Goal: Information Seeking & Learning: Understand process/instructions

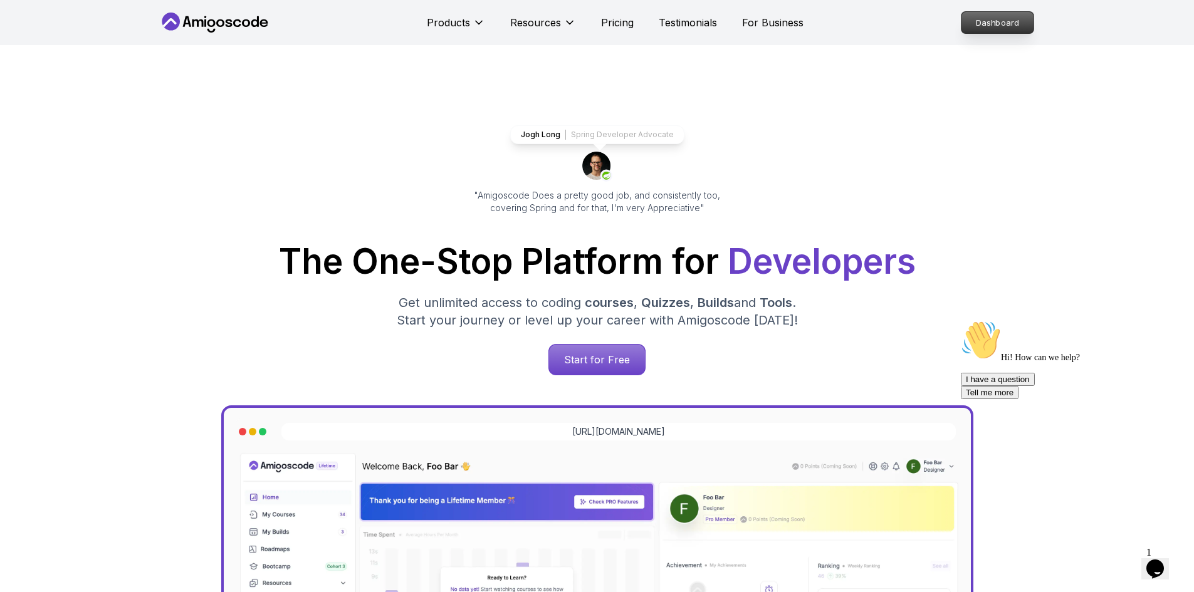
click at [992, 20] on p "Dashboard" at bounding box center [997, 22] width 72 height 21
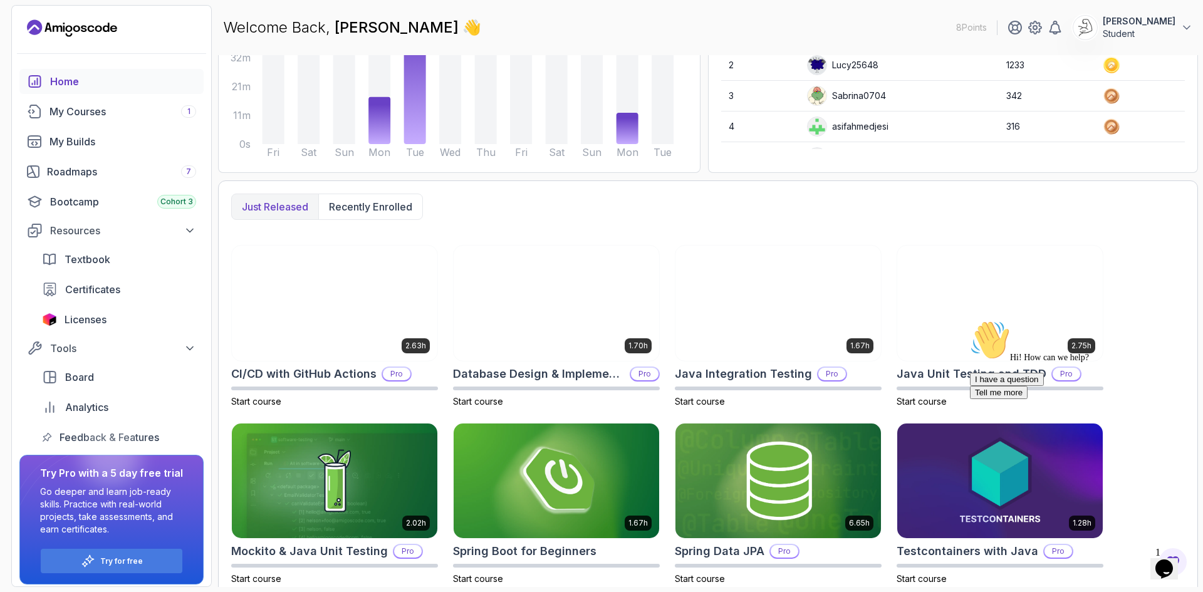
scroll to position [211, 0]
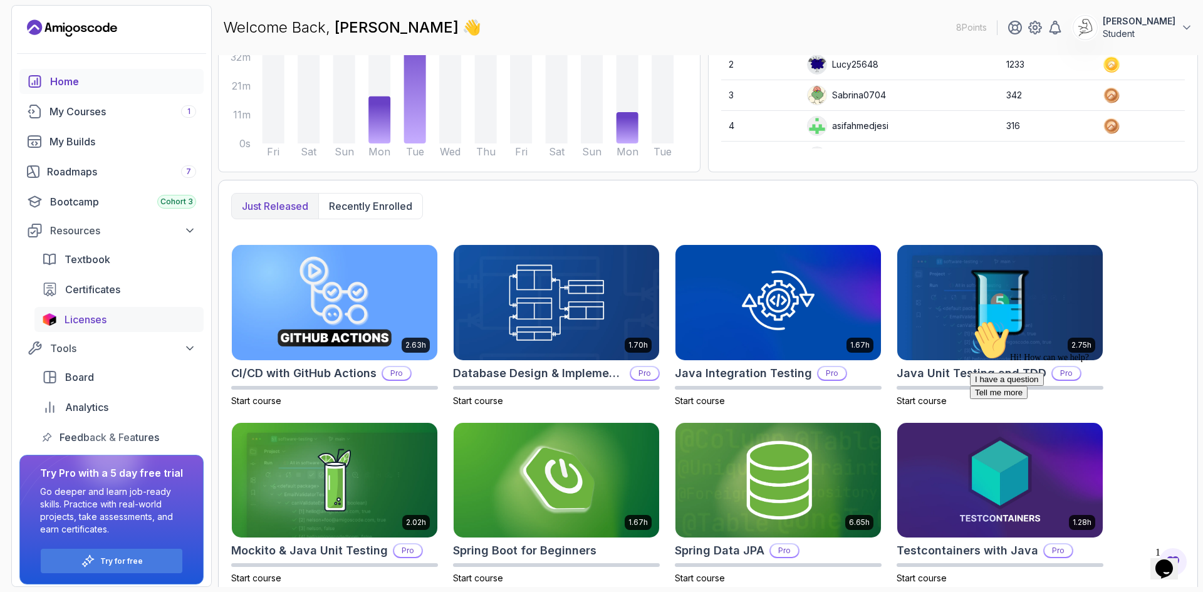
click at [177, 311] on link "Licenses" at bounding box center [118, 319] width 169 height 25
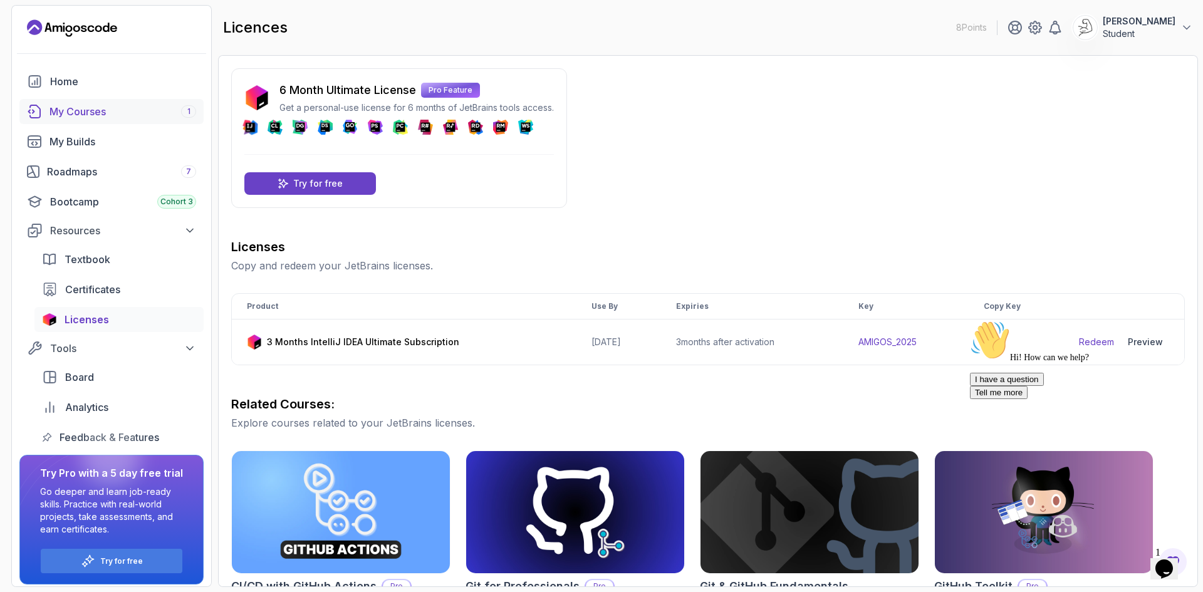
click at [165, 120] on link "My Courses 1" at bounding box center [111, 111] width 184 height 25
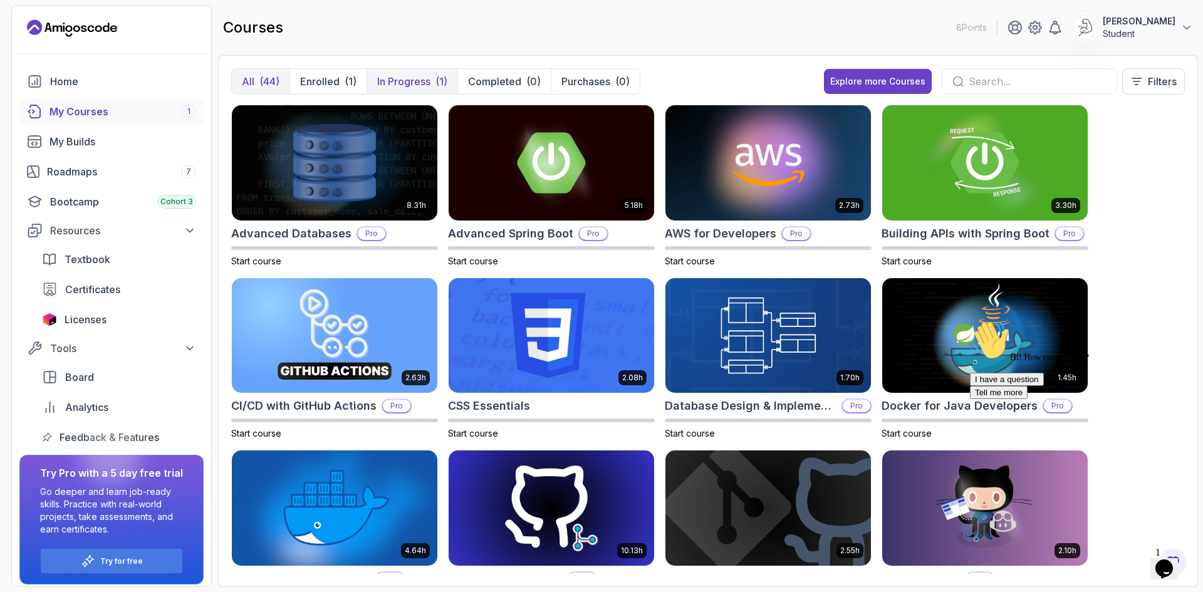
click at [422, 75] on p "In Progress" at bounding box center [403, 81] width 53 height 15
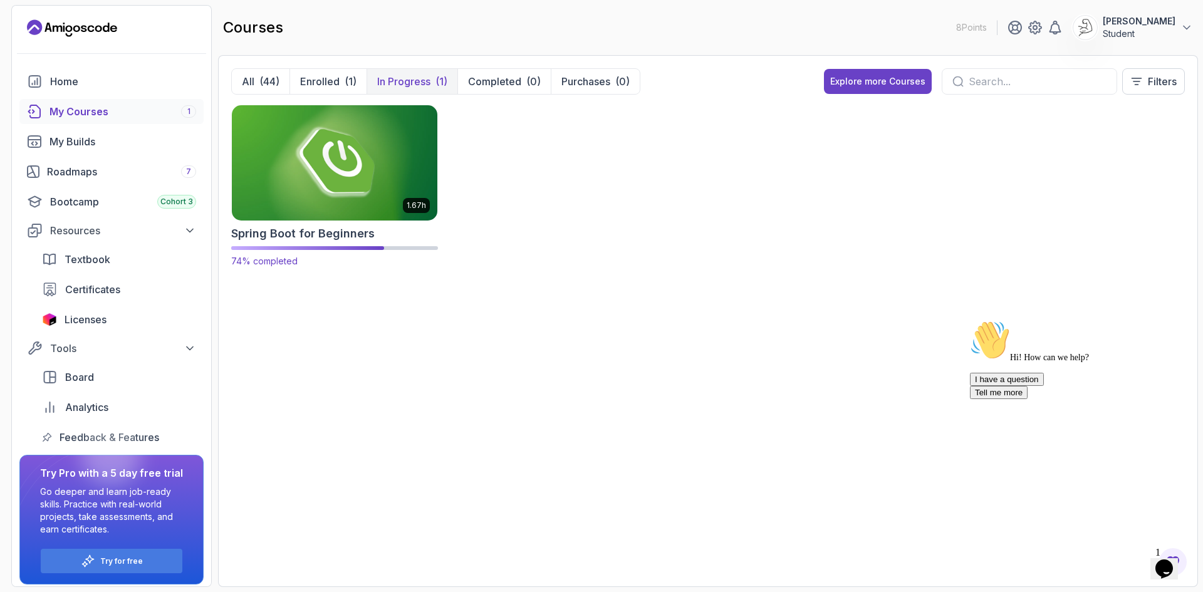
click at [368, 160] on img at bounding box center [335, 162] width 216 height 121
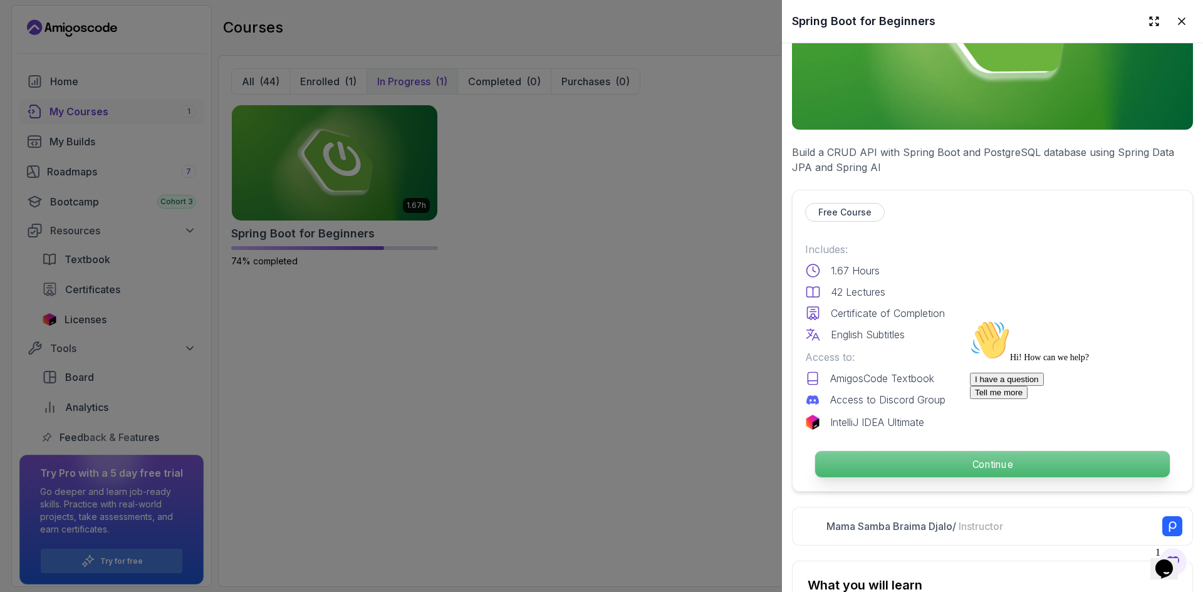
scroll to position [150, 0]
click at [915, 471] on p "Continue" at bounding box center [992, 463] width 355 height 26
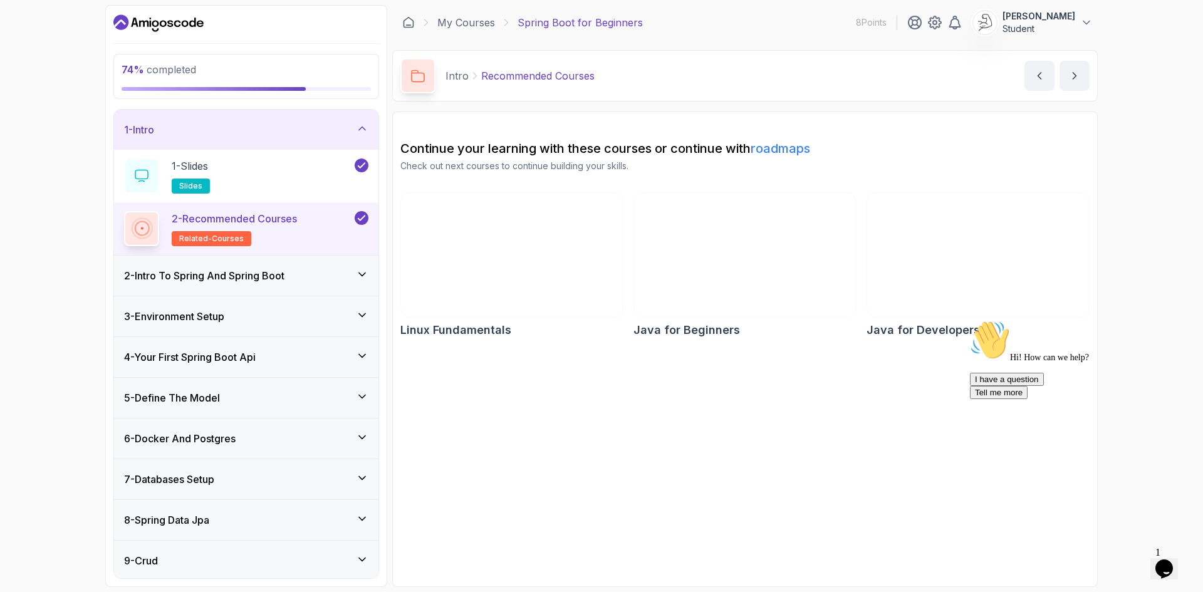
scroll to position [125, 0]
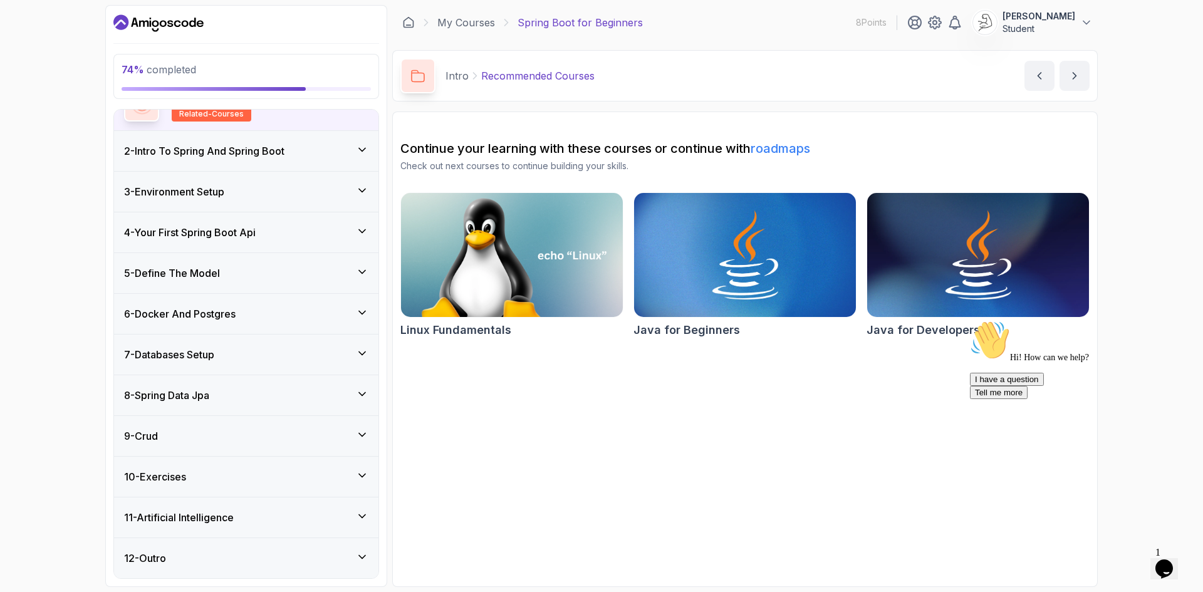
click at [288, 474] on div "10 - Exercises" at bounding box center [246, 476] width 244 height 15
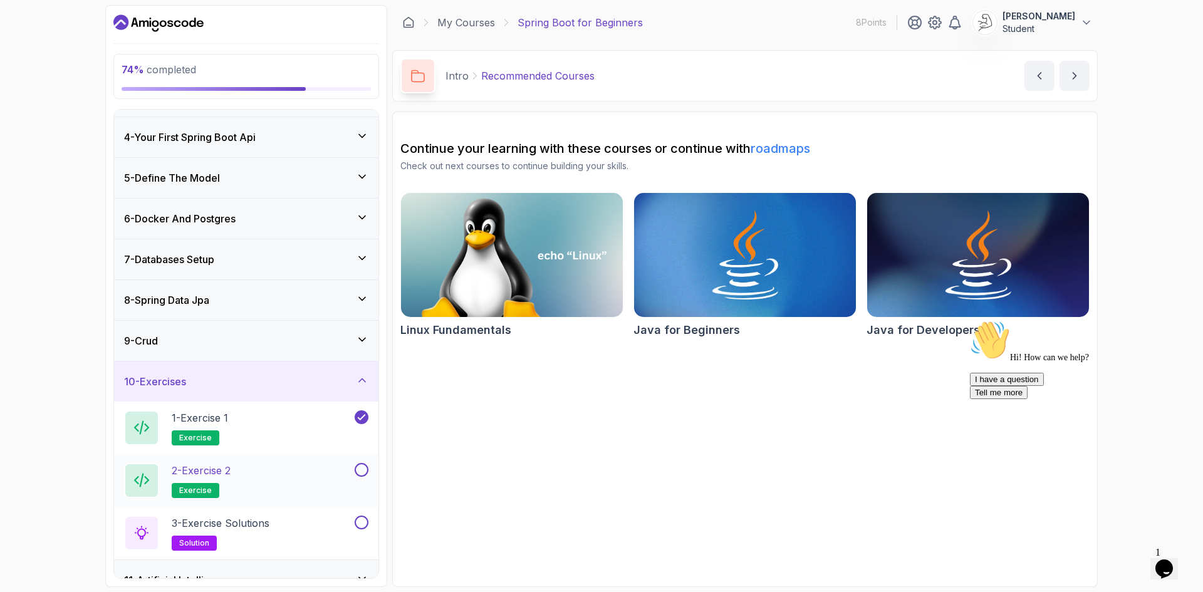
scroll to position [177, 0]
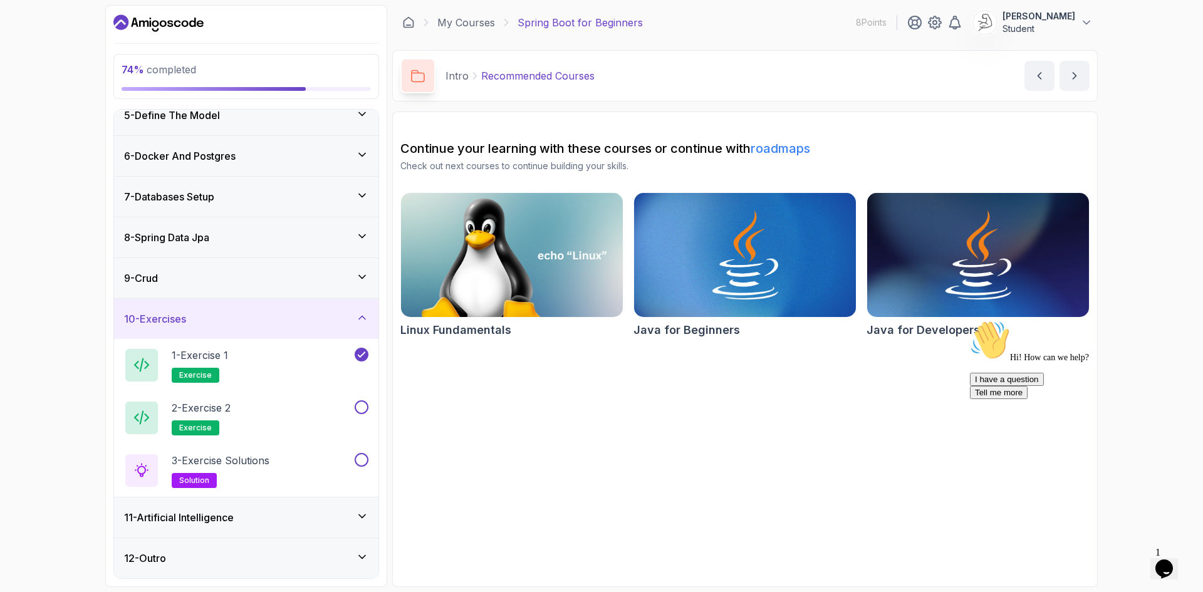
click at [283, 526] on div "11 - Artificial Intelligence" at bounding box center [246, 517] width 264 height 40
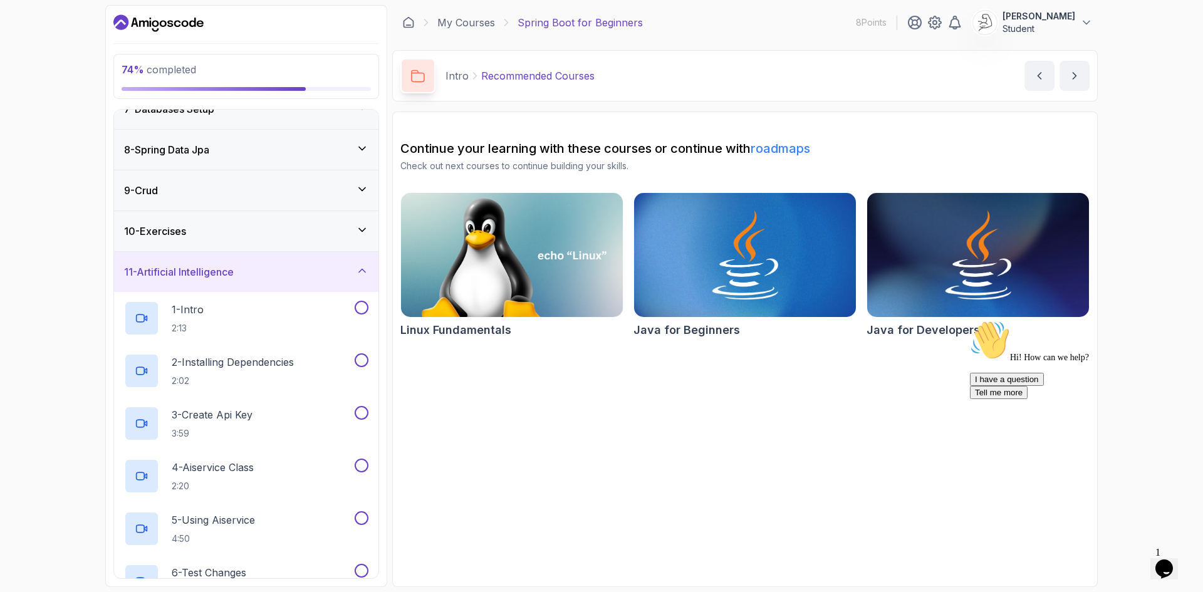
scroll to position [264, 0]
click at [334, 284] on div "11 - Artificial Intelligence" at bounding box center [246, 273] width 264 height 40
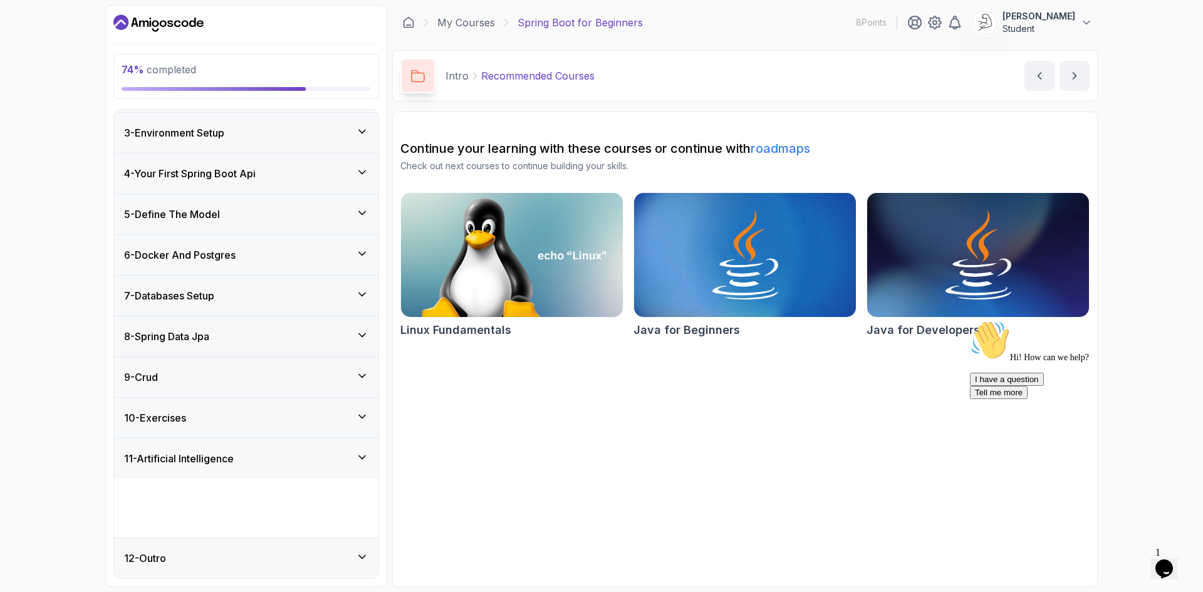
scroll to position [19, 0]
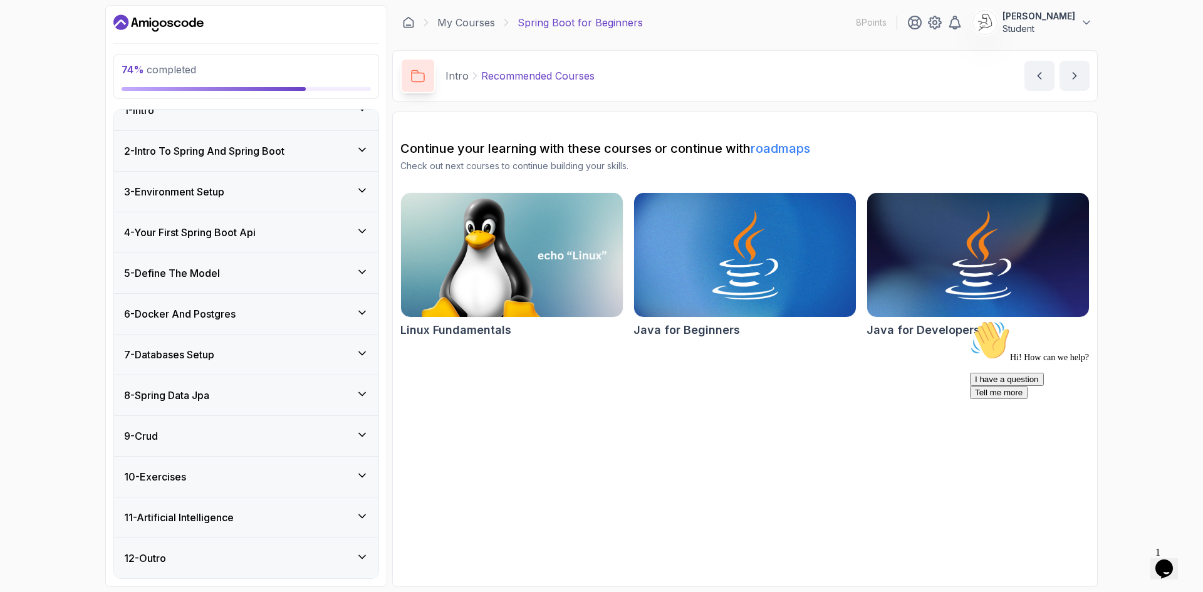
click at [242, 477] on div "10 - Exercises" at bounding box center [246, 476] width 244 height 15
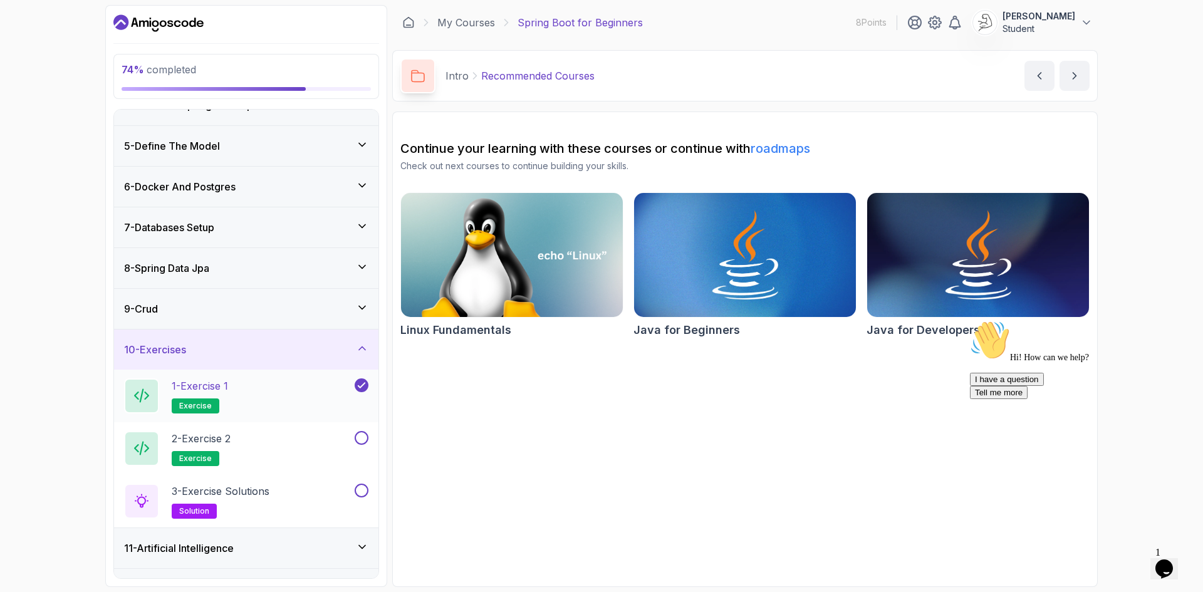
scroll to position [148, 0]
click at [257, 446] on div "2 - Exercise 2 exercise" at bounding box center [238, 447] width 228 height 35
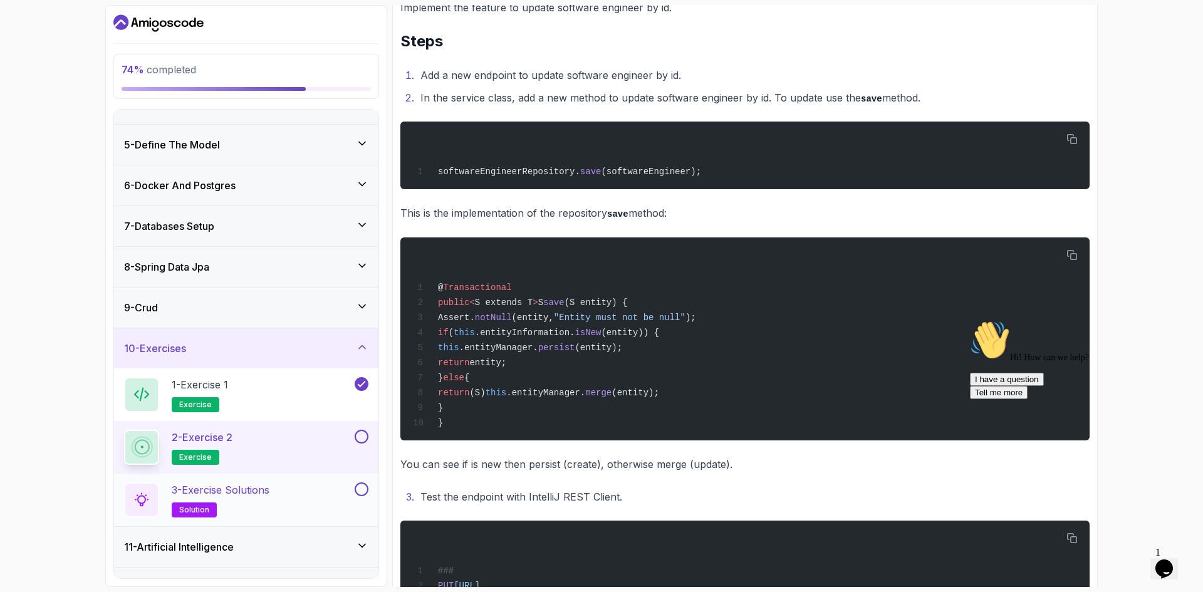
scroll to position [242, 0]
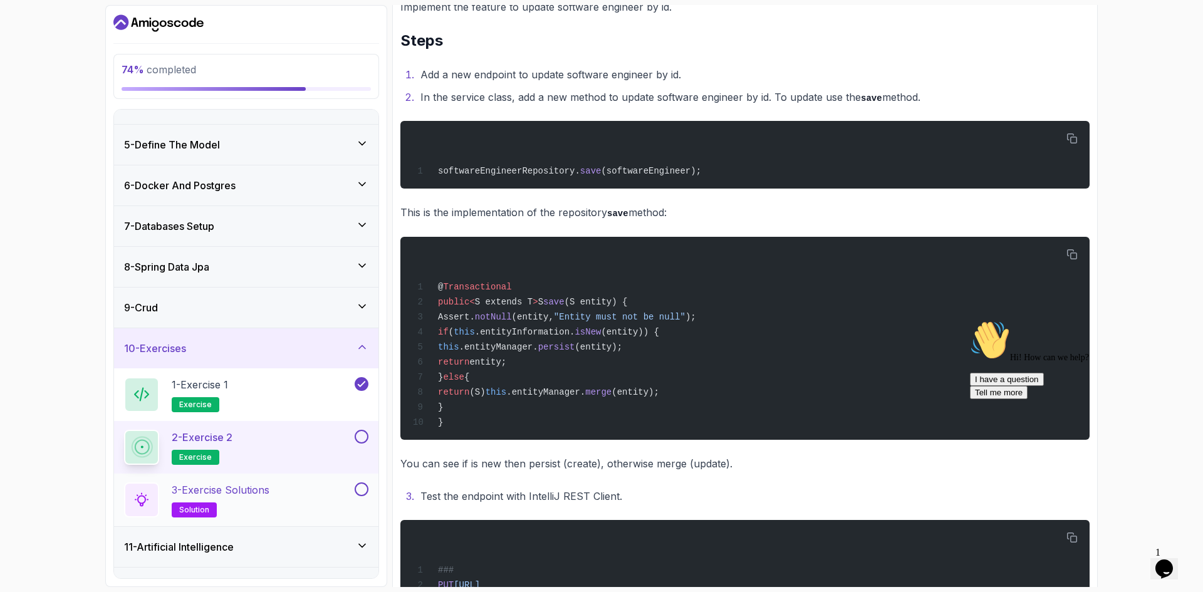
click at [323, 496] on div "3 - Exercise Solutions solution" at bounding box center [238, 499] width 228 height 35
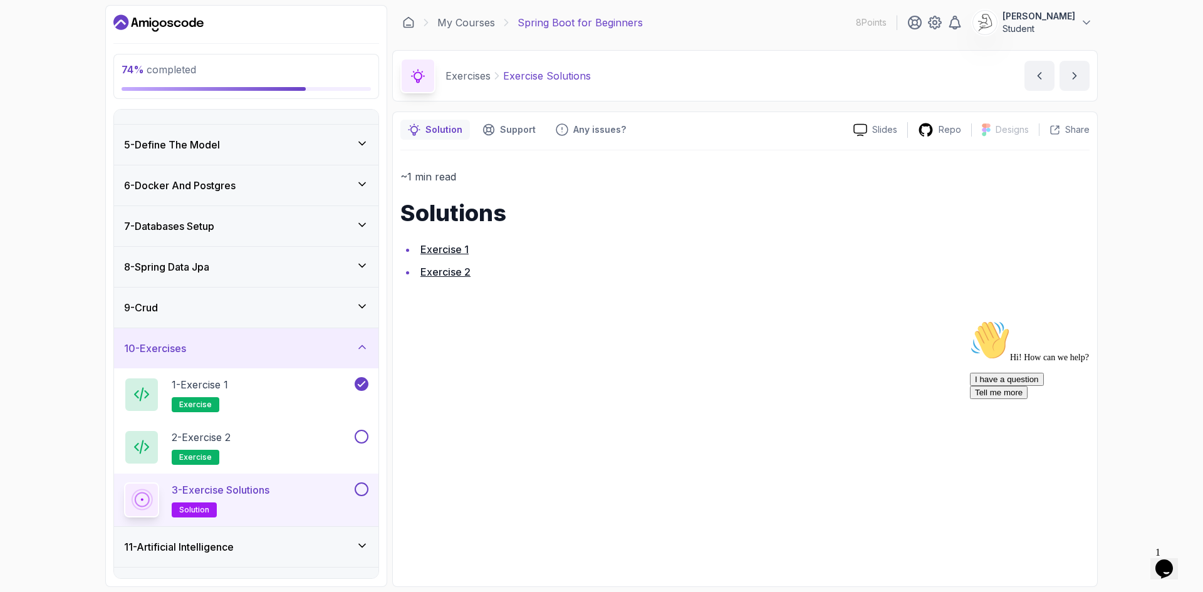
click at [456, 281] on div "~1 min read Solutions Exercise 1 Exercise 2" at bounding box center [744, 364] width 689 height 429
click at [462, 274] on link "Exercise 2" at bounding box center [445, 272] width 50 height 13
